Goal: Task Accomplishment & Management: Use online tool/utility

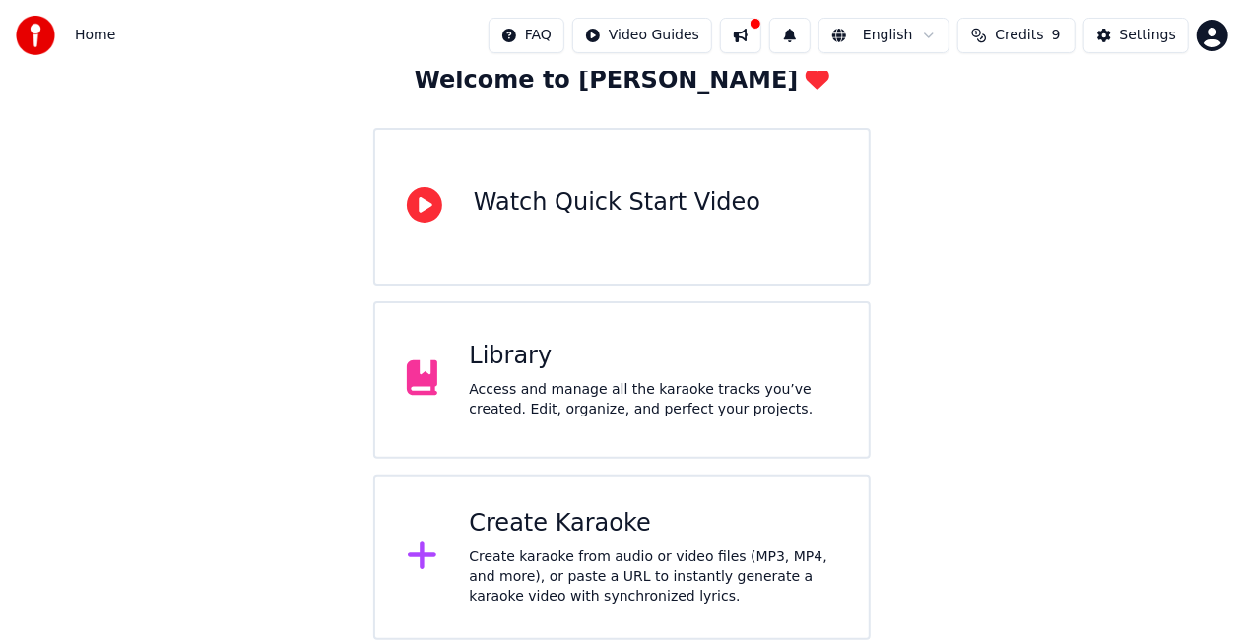
click at [705, 396] on div "Access and manage all the karaoke tracks you’ve created. Edit, organize, and pe…" at bounding box center [653, 399] width 368 height 39
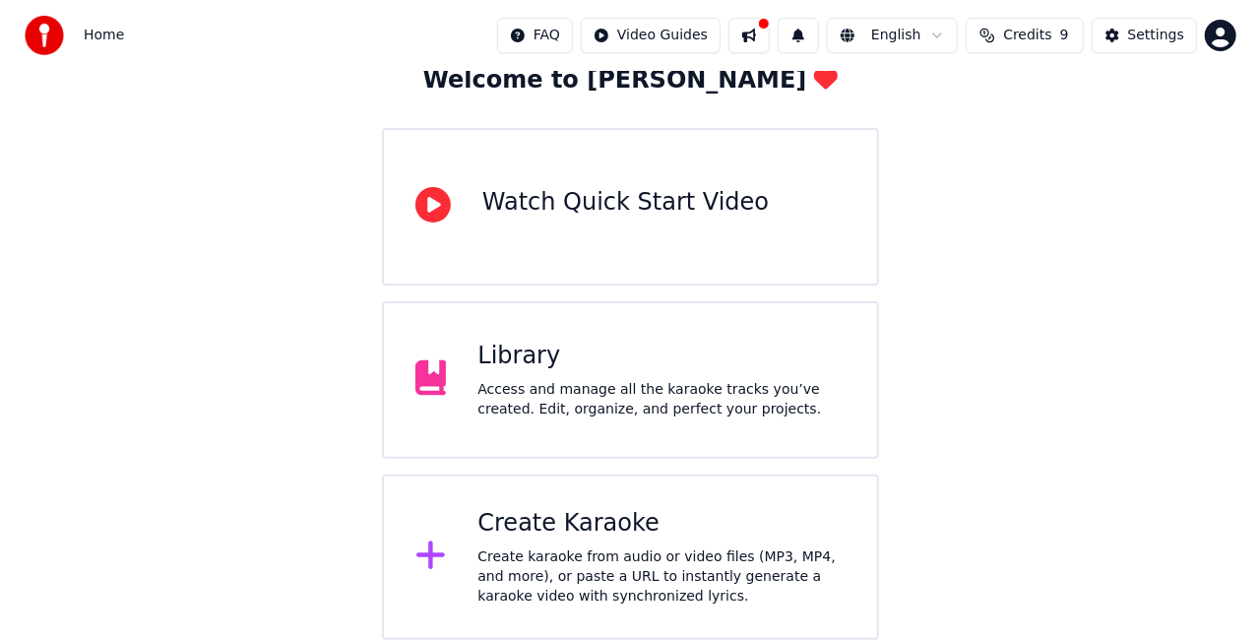
scroll to position [44, 0]
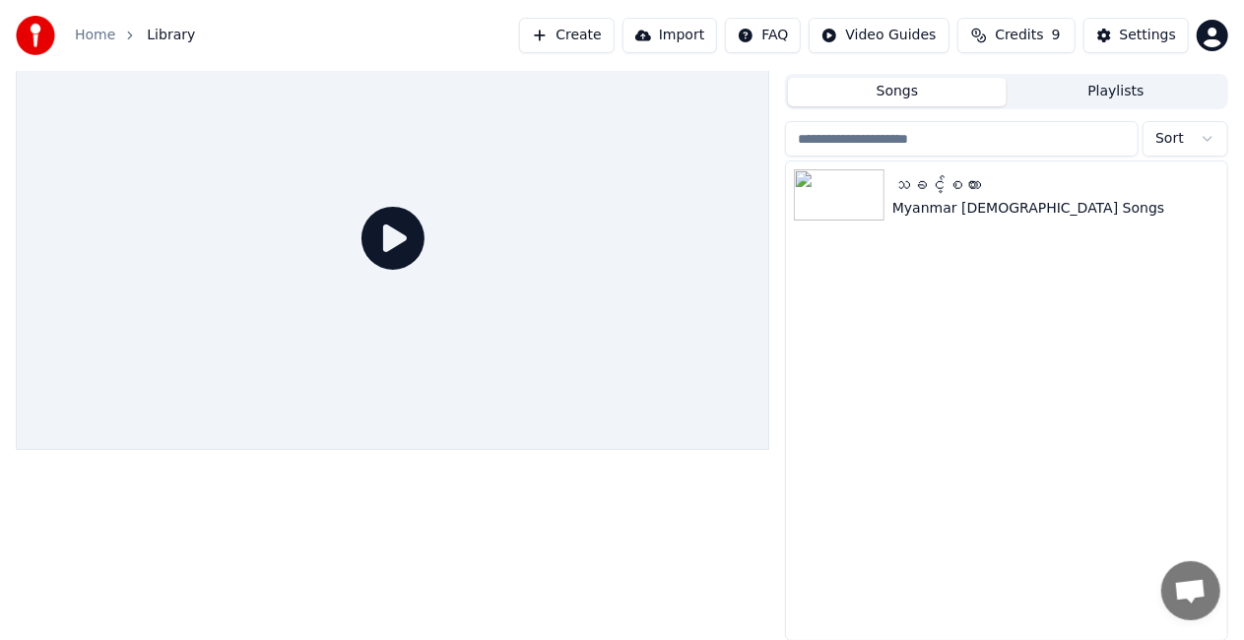
click at [634, 315] on div at bounding box center [392, 238] width 753 height 423
click at [931, 200] on div "Myanmar [DEMOGRAPHIC_DATA] Songs" at bounding box center [1045, 209] width 307 height 20
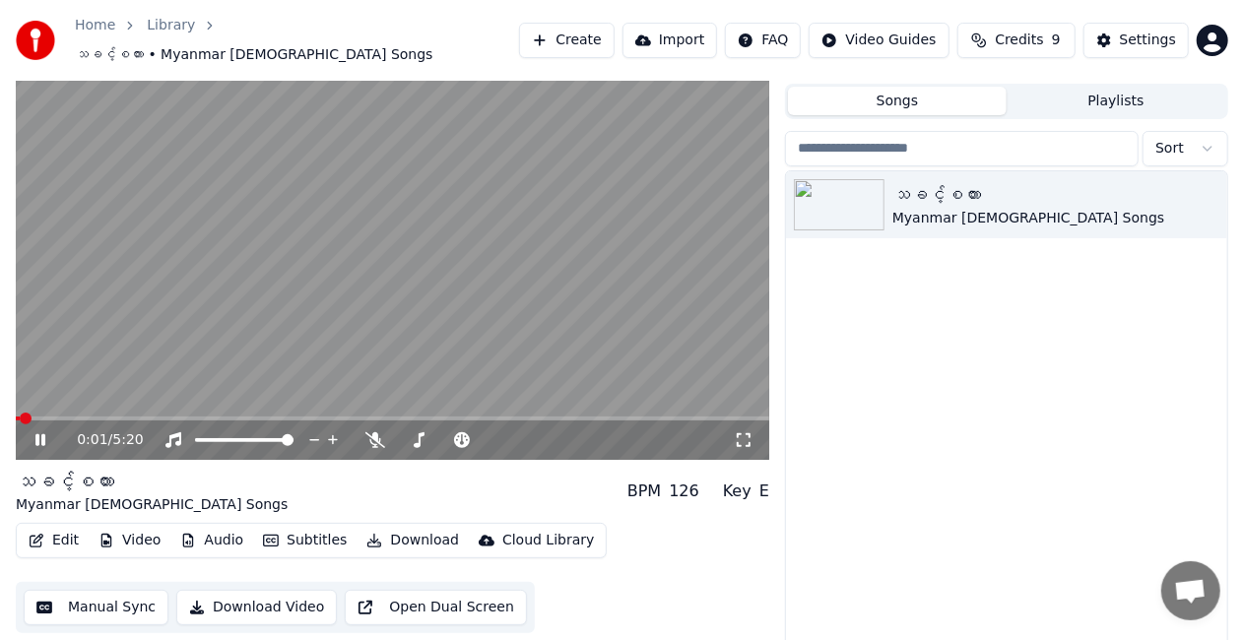
click at [748, 482] on div "Key" at bounding box center [737, 491] width 29 height 24
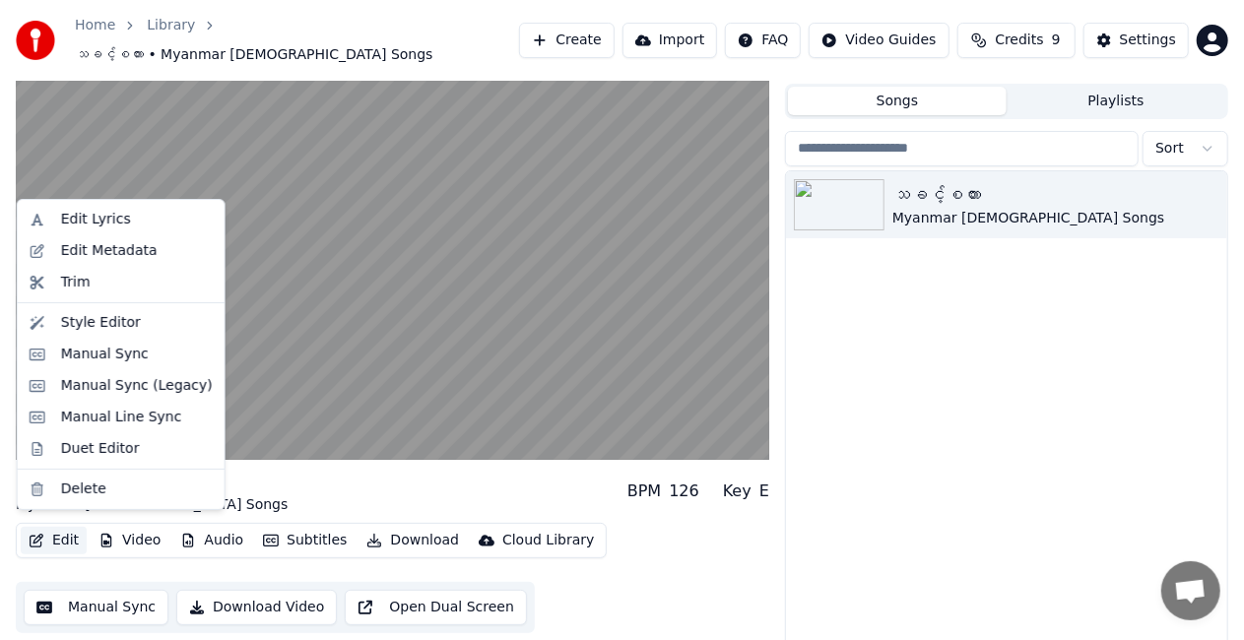
click at [59, 528] on button "Edit" at bounding box center [54, 541] width 66 height 28
click at [142, 252] on div "Edit Metadata" at bounding box center [109, 251] width 96 height 20
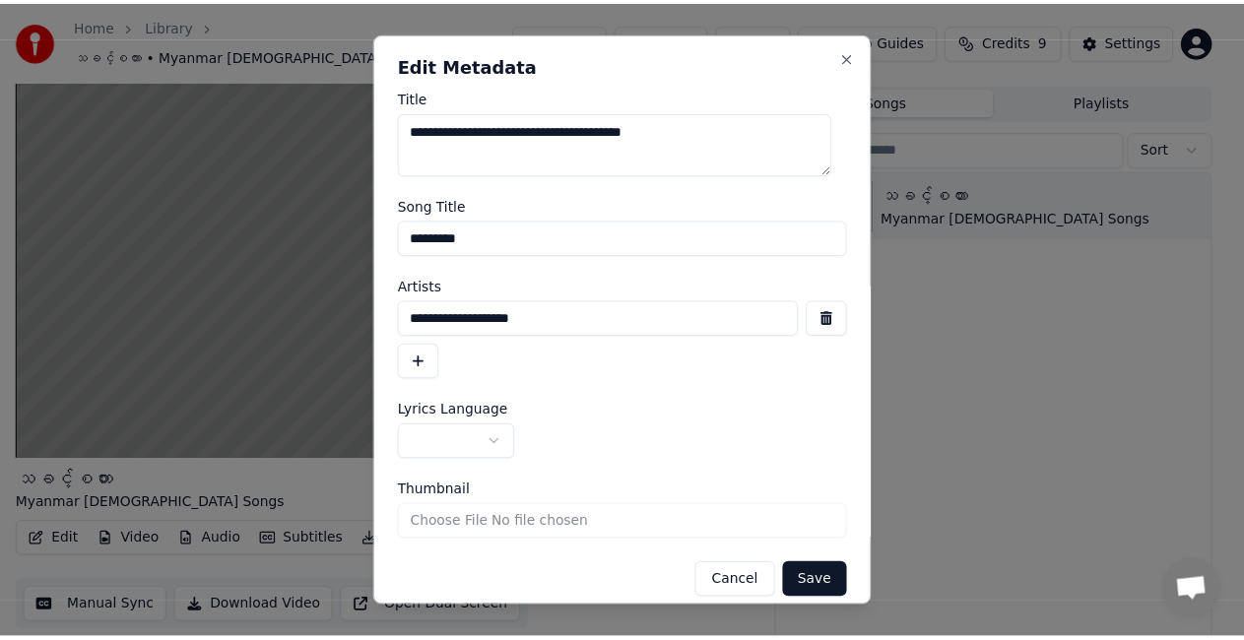
scroll to position [16, 0]
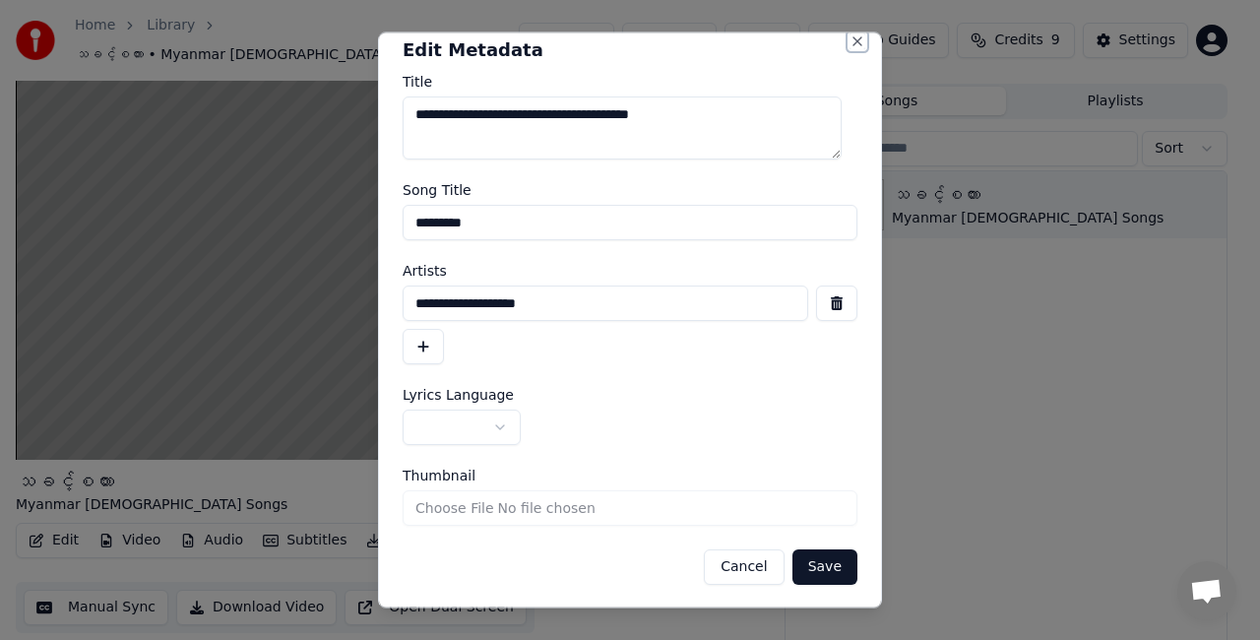
click at [850, 41] on button "Close" at bounding box center [858, 41] width 16 height 16
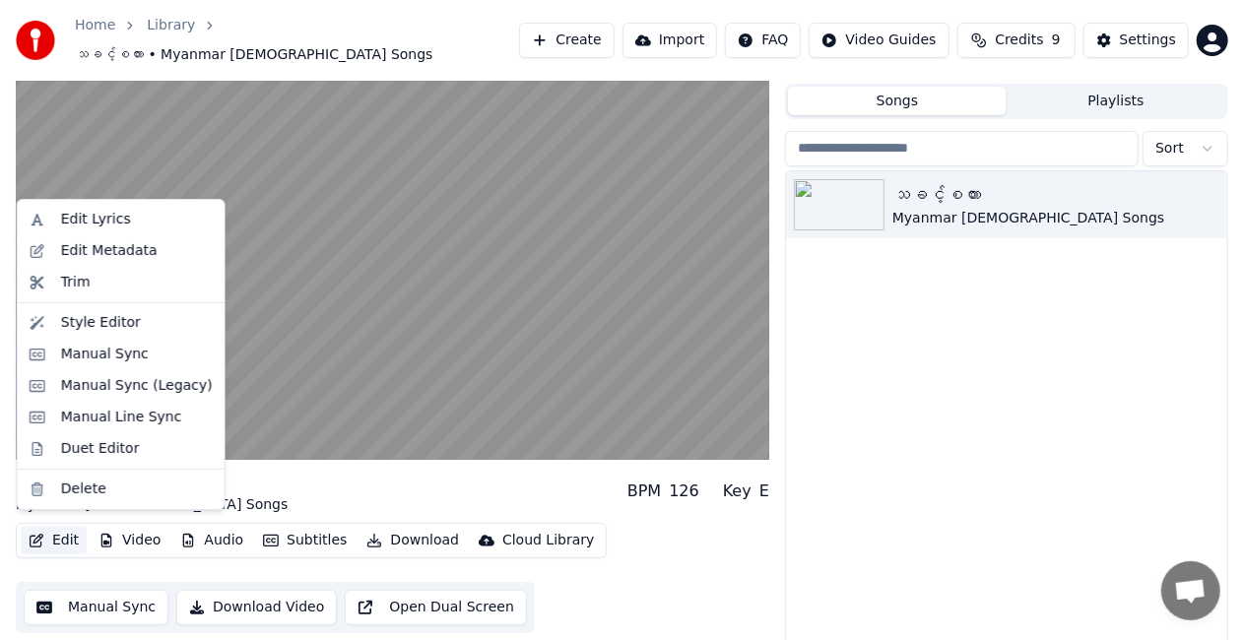
click at [71, 530] on button "Edit" at bounding box center [54, 541] width 66 height 28
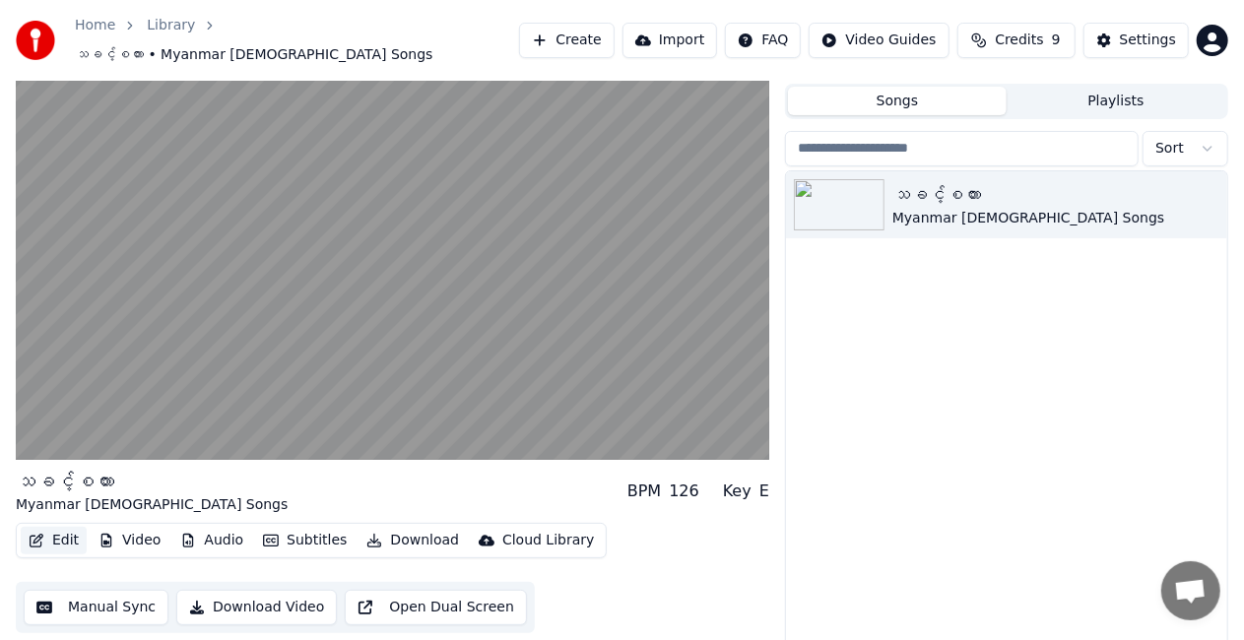
click at [71, 530] on button "Edit" at bounding box center [54, 541] width 66 height 28
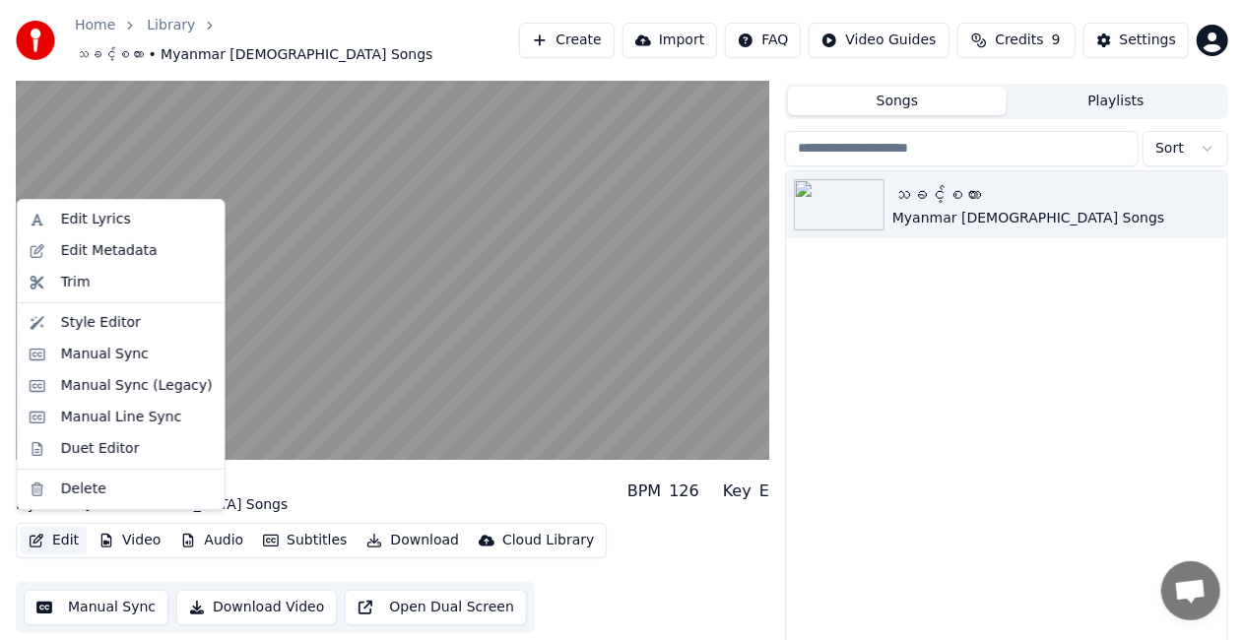
click at [67, 531] on button "Edit" at bounding box center [54, 541] width 66 height 28
click at [89, 322] on div "Style Editor" at bounding box center [101, 323] width 80 height 20
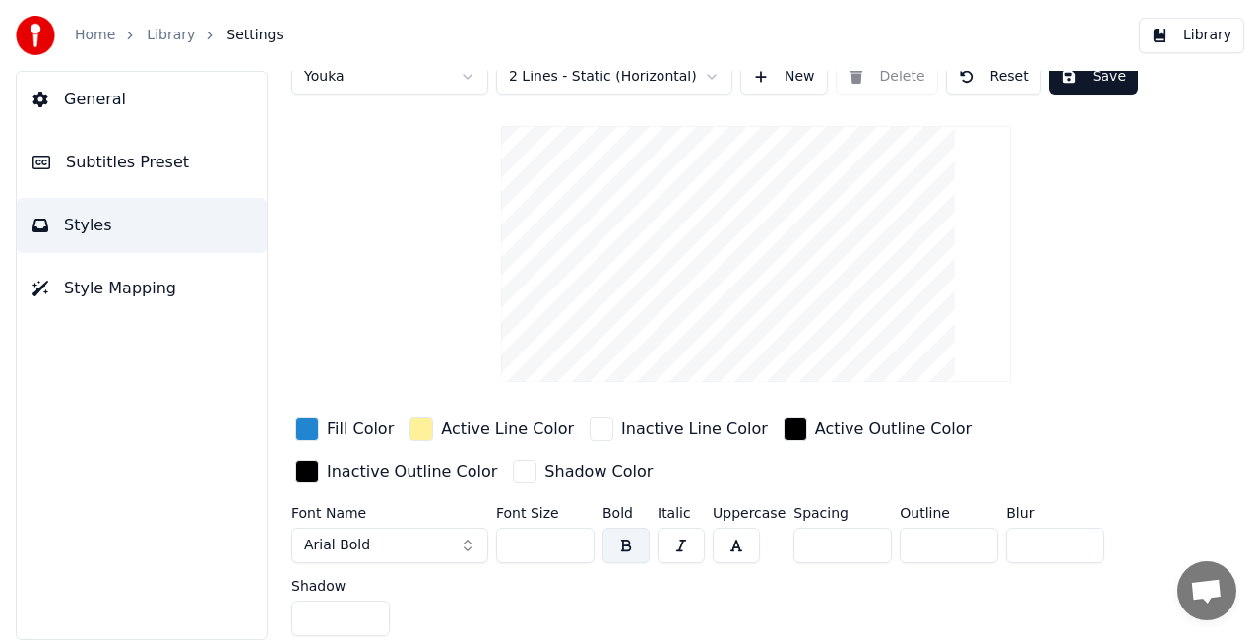
scroll to position [33, 0]
